Goal: Book appointment/travel/reservation

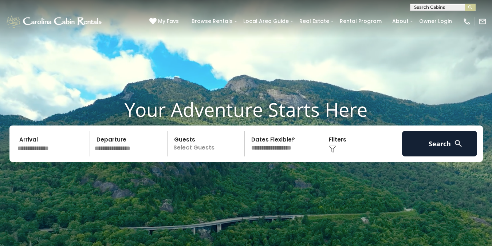
click at [427, 11] on input "text" at bounding box center [442, 8] width 64 height 7
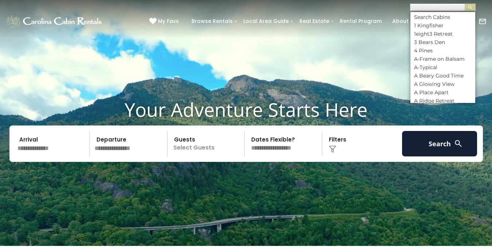
scroll to position [0, 0]
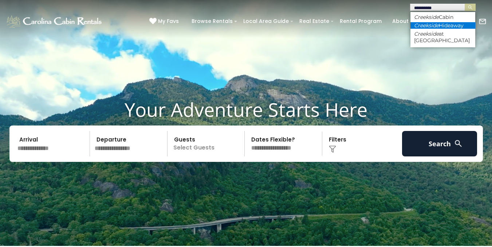
type input "*********"
click at [457, 24] on li "[GEOGRAPHIC_DATA]" at bounding box center [442, 25] width 65 height 7
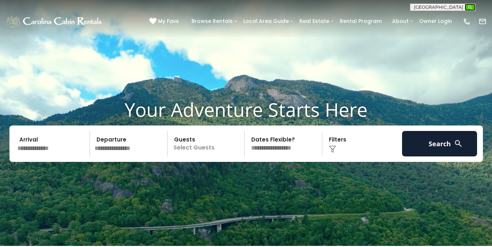
click at [471, 5] on img "submit" at bounding box center [469, 7] width 5 height 5
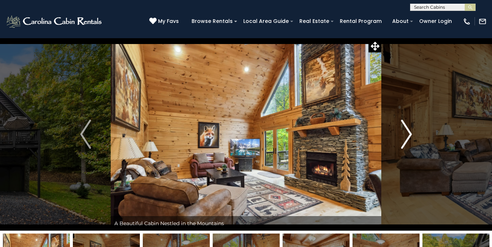
click at [405, 137] on img "Next" at bounding box center [406, 134] width 11 height 29
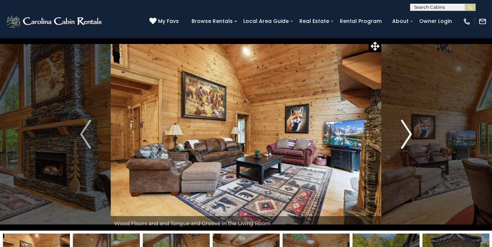
click at [405, 137] on img "Next" at bounding box center [406, 134] width 11 height 29
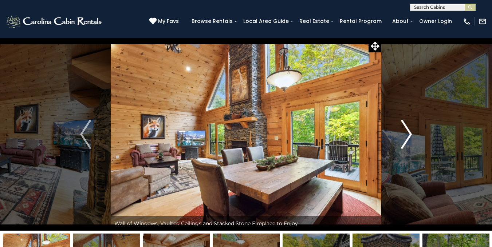
click at [405, 137] on img "Next" at bounding box center [406, 134] width 11 height 29
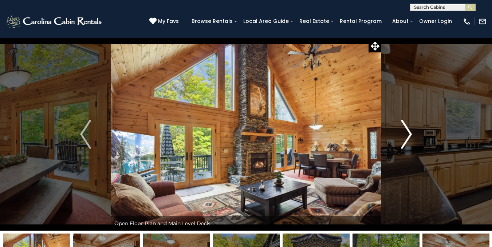
click at [405, 137] on img "Next" at bounding box center [406, 134] width 11 height 29
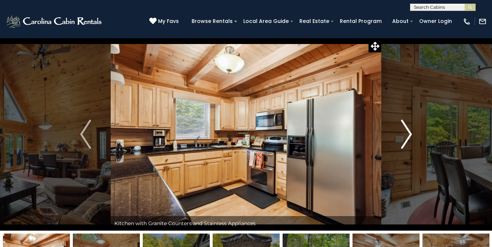
click at [405, 137] on img "Next" at bounding box center [406, 134] width 11 height 29
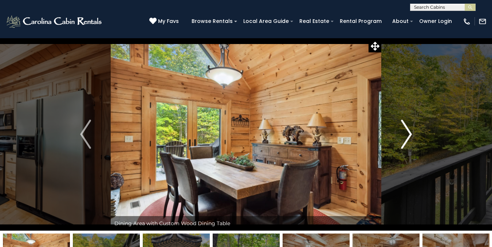
click at [405, 137] on img "Next" at bounding box center [406, 134] width 11 height 29
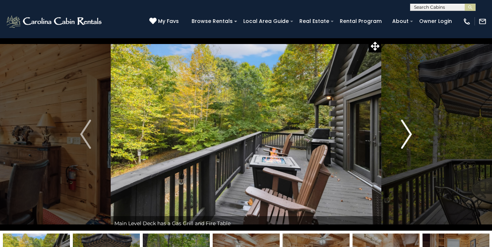
click at [405, 137] on img "Next" at bounding box center [406, 134] width 11 height 29
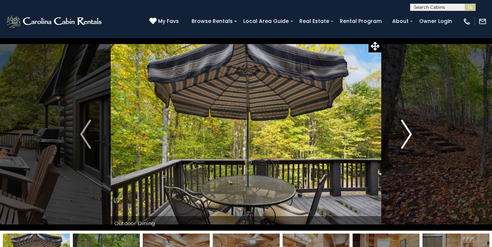
click at [405, 137] on img "Next" at bounding box center [406, 134] width 11 height 29
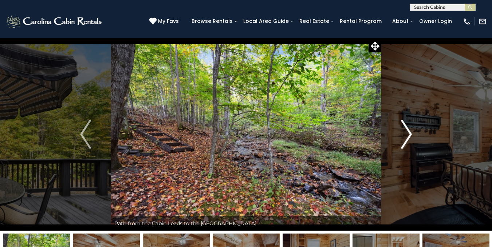
click at [405, 137] on img "Next" at bounding box center [406, 134] width 11 height 29
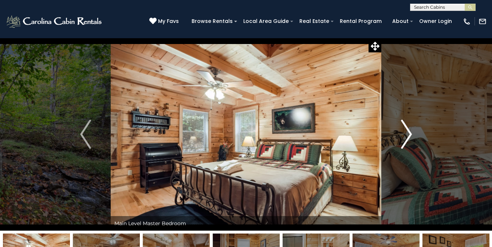
click at [405, 137] on img "Next" at bounding box center [406, 134] width 11 height 29
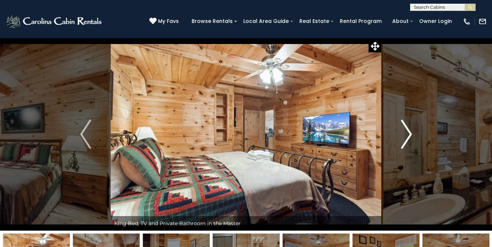
click at [405, 137] on img "Next" at bounding box center [406, 134] width 11 height 29
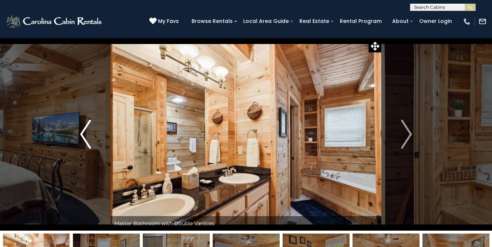
click at [83, 132] on img "Previous" at bounding box center [85, 134] width 11 height 29
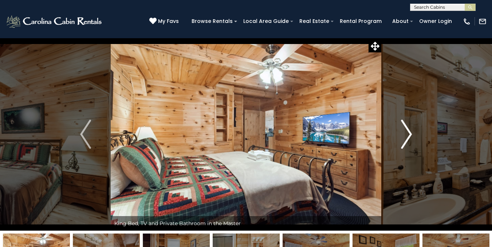
click at [408, 133] on img "Next" at bounding box center [406, 134] width 11 height 29
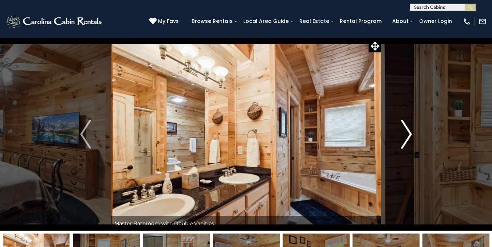
click at [408, 133] on img "Next" at bounding box center [406, 134] width 11 height 29
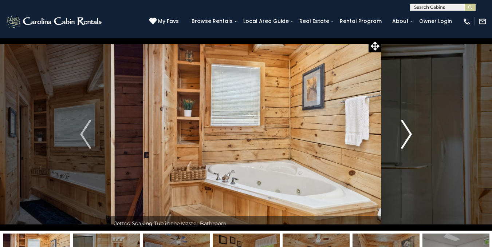
click at [409, 135] on img "Next" at bounding box center [406, 134] width 11 height 29
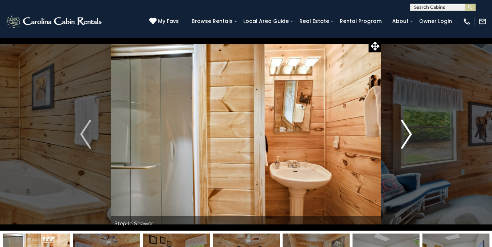
click at [408, 132] on img "Next" at bounding box center [406, 134] width 11 height 29
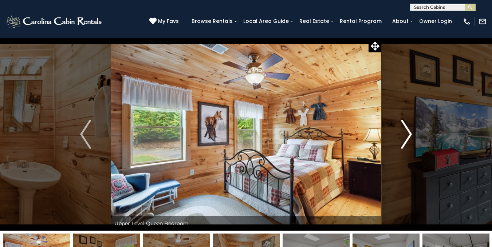
click at [408, 132] on img "Next" at bounding box center [406, 134] width 11 height 29
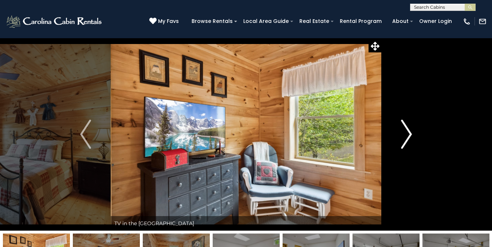
click at [408, 132] on img "Next" at bounding box center [406, 134] width 11 height 29
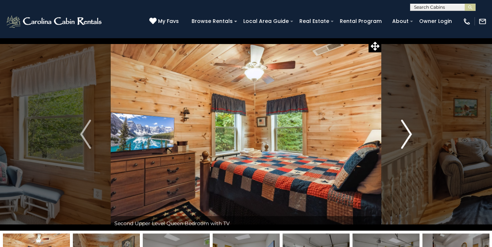
click at [408, 132] on img "Next" at bounding box center [406, 134] width 11 height 29
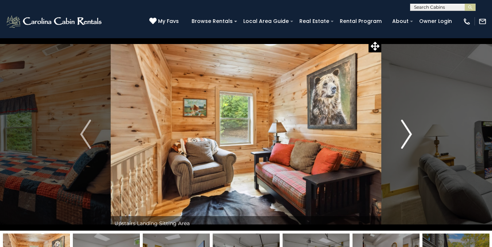
click at [408, 132] on img "Next" at bounding box center [406, 134] width 11 height 29
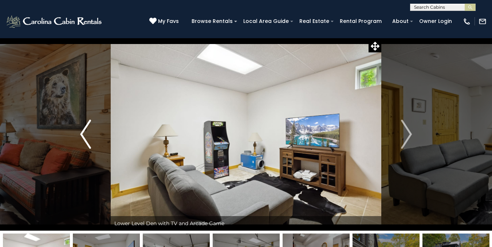
click at [81, 136] on img "Previous" at bounding box center [85, 134] width 11 height 29
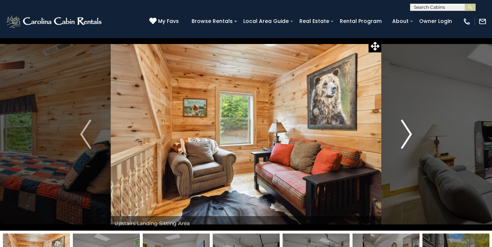
click at [403, 129] on img "Next" at bounding box center [406, 134] width 11 height 29
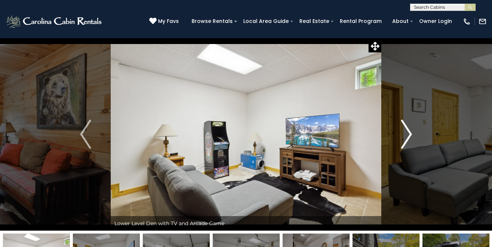
click at [403, 129] on img "Next" at bounding box center [406, 134] width 11 height 29
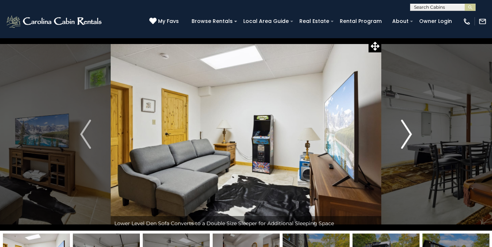
click at [403, 129] on img "Next" at bounding box center [406, 134] width 11 height 29
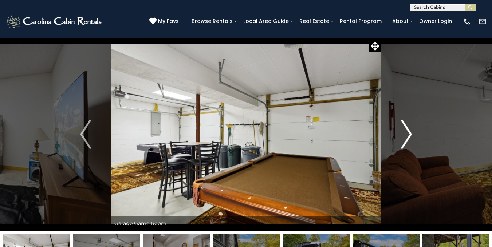
click at [403, 129] on img "Next" at bounding box center [406, 134] width 11 height 29
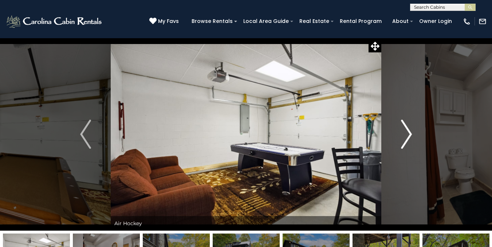
click at [403, 129] on img "Next" at bounding box center [406, 134] width 11 height 29
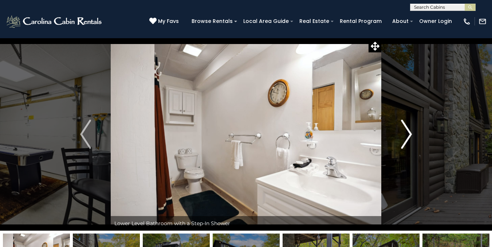
click at [403, 129] on img "Next" at bounding box center [406, 134] width 11 height 29
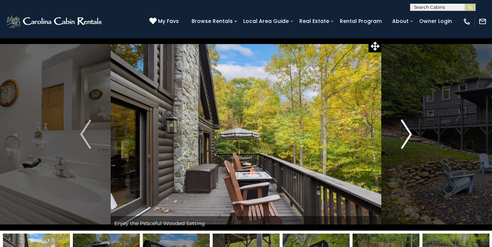
click at [403, 129] on img "Next" at bounding box center [406, 134] width 11 height 29
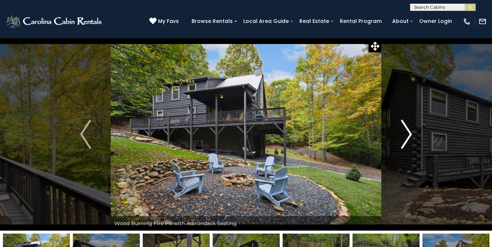
click at [403, 129] on img "Next" at bounding box center [406, 134] width 11 height 29
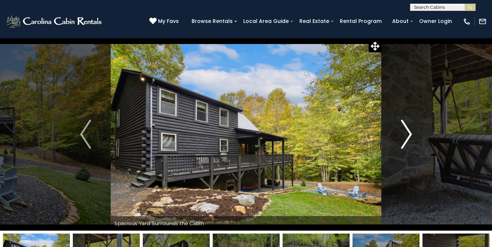
click at [403, 129] on img "Next" at bounding box center [406, 134] width 11 height 29
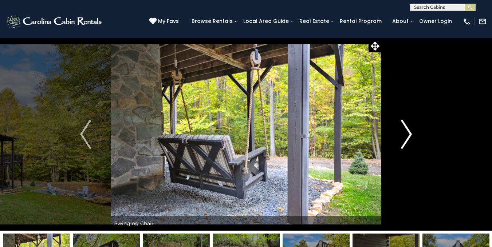
click at [403, 129] on img "Next" at bounding box center [406, 134] width 11 height 29
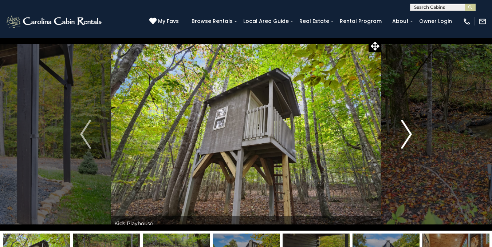
click at [403, 129] on img "Next" at bounding box center [406, 134] width 11 height 29
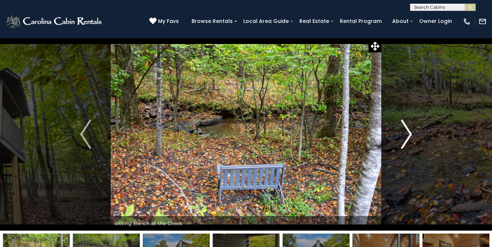
click at [403, 129] on img "Next" at bounding box center [406, 134] width 11 height 29
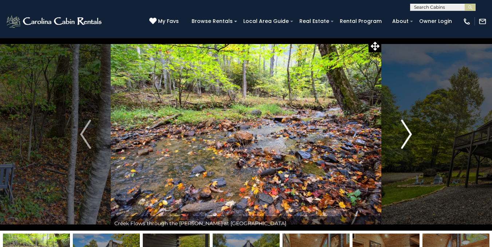
click at [403, 129] on img "Next" at bounding box center [406, 134] width 11 height 29
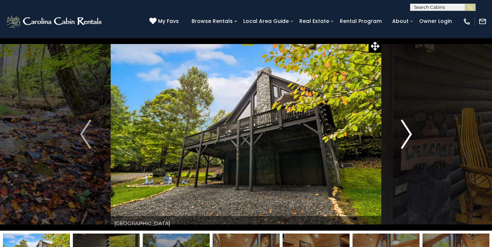
click at [403, 129] on img "Next" at bounding box center [406, 134] width 11 height 29
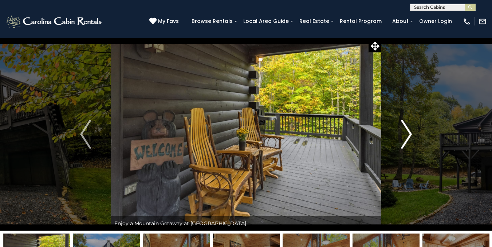
click at [403, 129] on img "Next" at bounding box center [406, 134] width 11 height 29
